Goal: Task Accomplishment & Management: Use online tool/utility

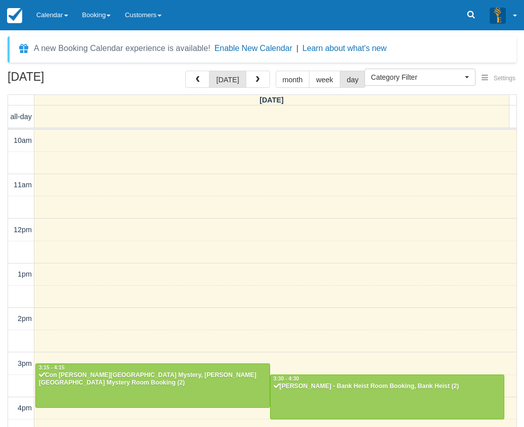
select select
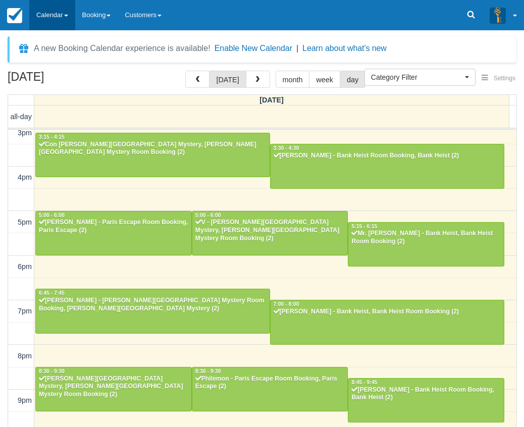
click at [54, 19] on link "Calendar" at bounding box center [52, 15] width 46 height 30
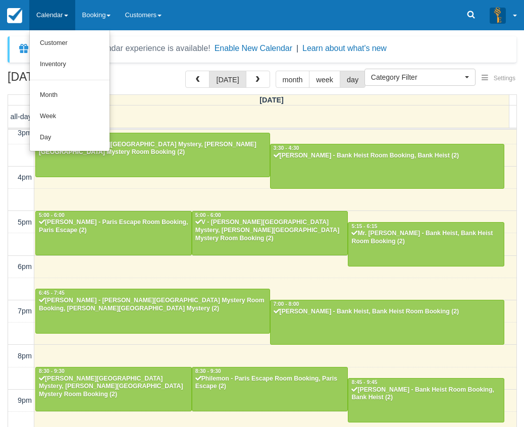
click at [61, 13] on link "Calendar" at bounding box center [52, 15] width 46 height 30
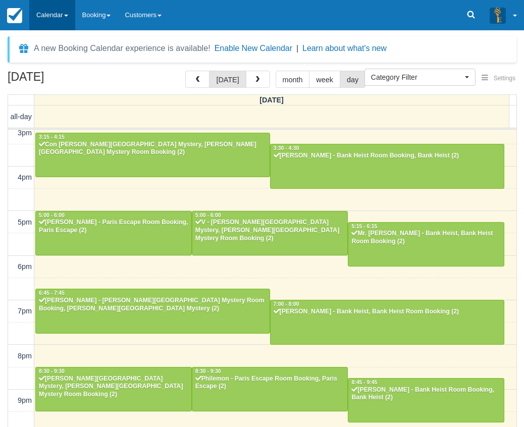
click at [51, 12] on link "Calendar" at bounding box center [52, 15] width 46 height 30
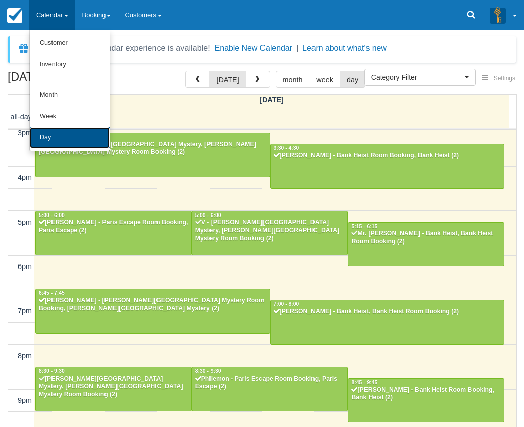
click at [50, 135] on link "Day" at bounding box center [70, 137] width 80 height 21
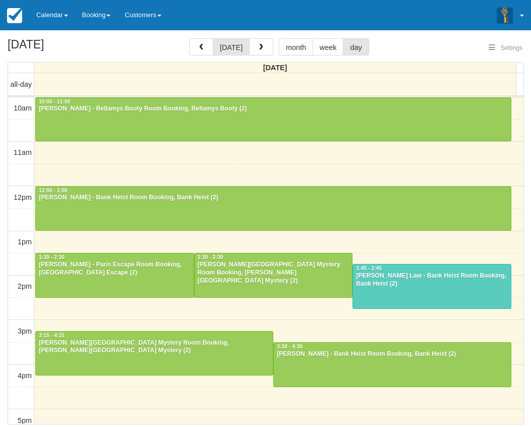
select select
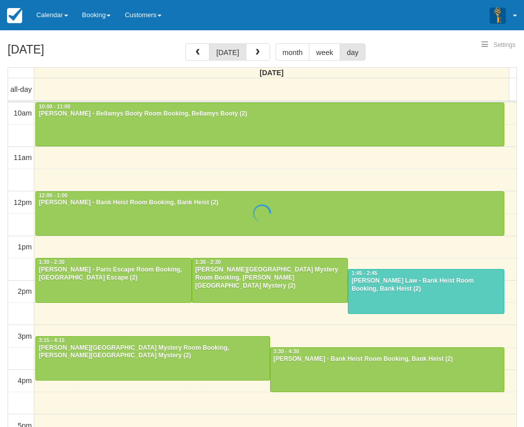
select select
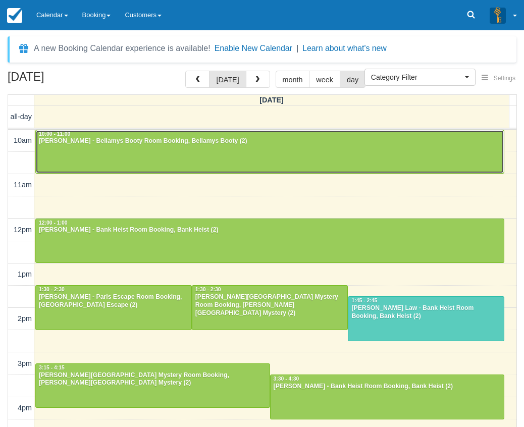
click at [104, 148] on div at bounding box center [270, 151] width 468 height 43
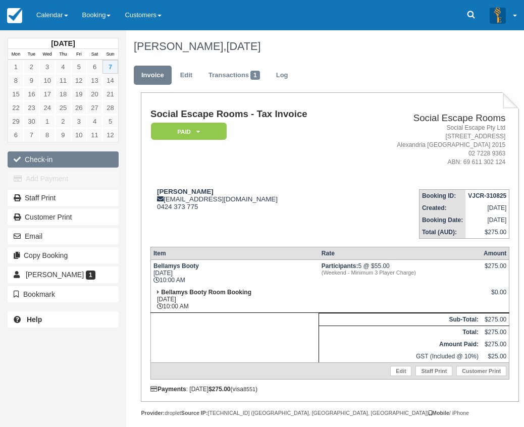
click at [49, 161] on button "Check-in" at bounding box center [63, 159] width 111 height 16
